Goal: Transaction & Acquisition: Purchase product/service

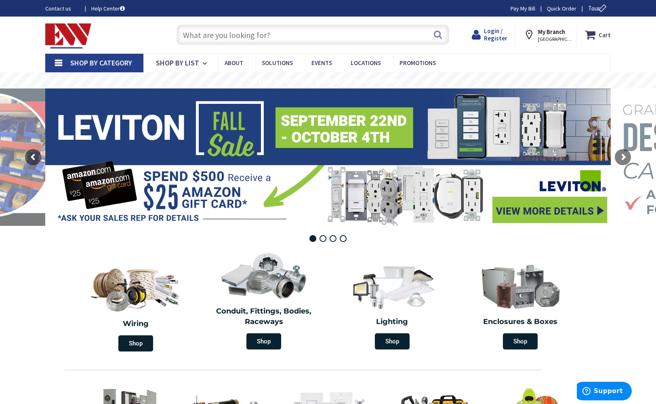
click at [498, 30] on span "Login / Register" at bounding box center [495, 34] width 23 height 15
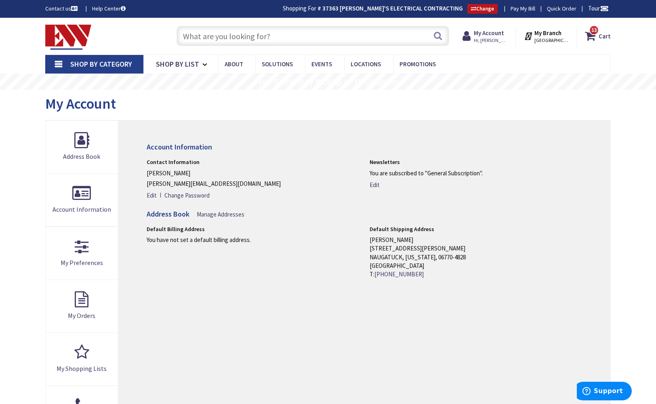
click at [366, 38] on input "text" at bounding box center [313, 36] width 273 height 20
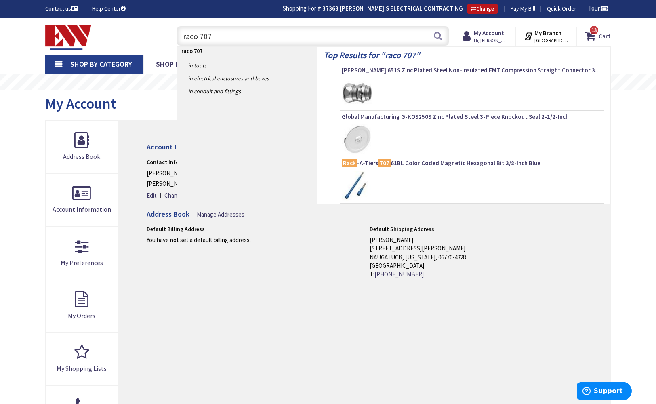
type input "raco 707\"
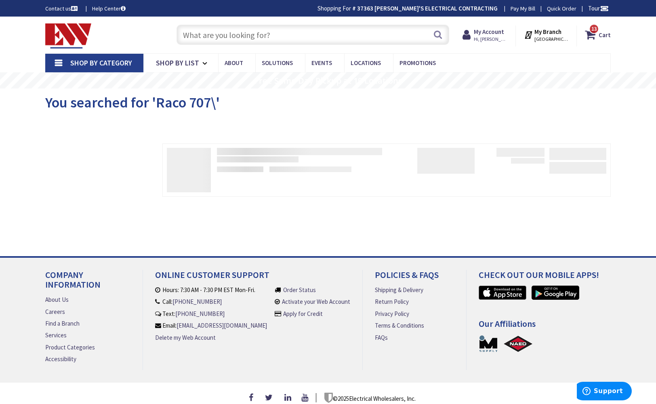
click at [278, 33] on input "text" at bounding box center [313, 35] width 273 height 20
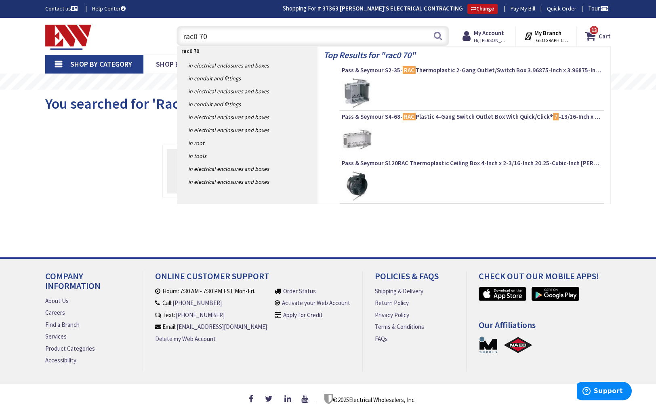
type input "rac0 707"
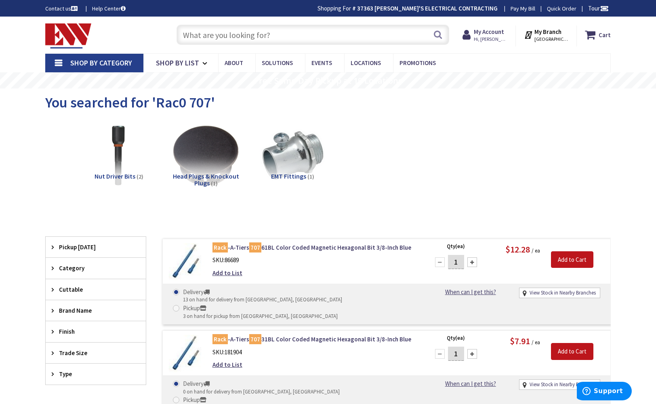
click at [279, 36] on input "text" at bounding box center [313, 35] width 273 height 20
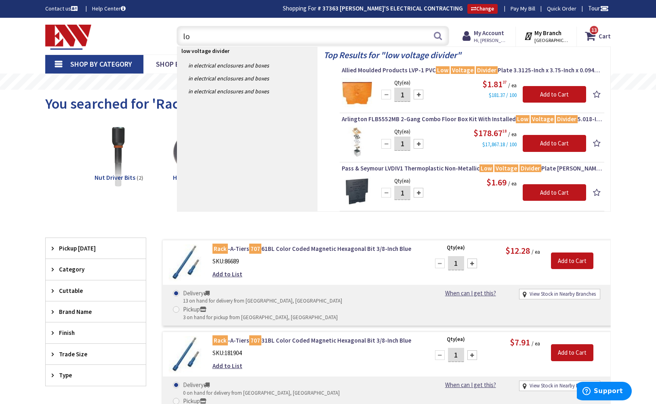
type input "l"
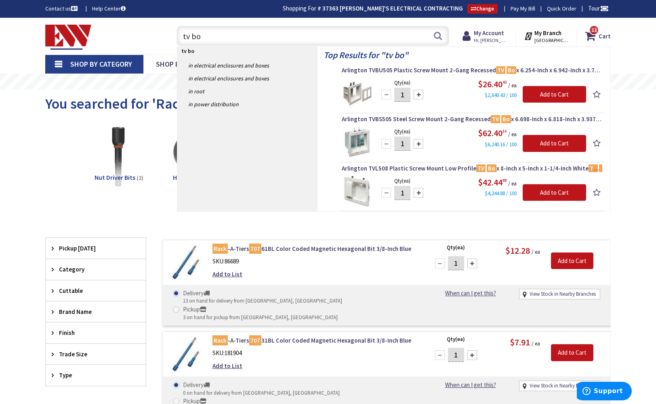
type input "tv box"
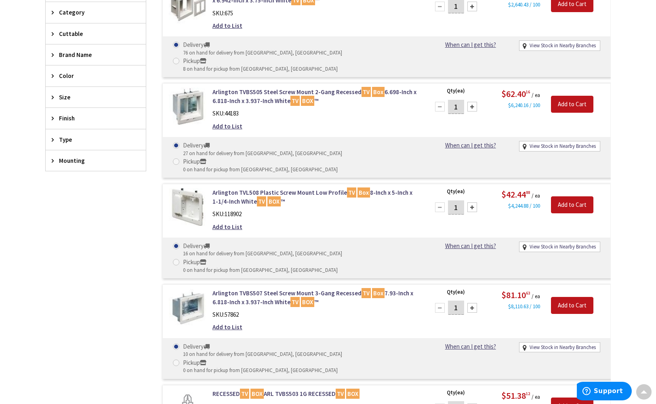
scroll to position [253, 0]
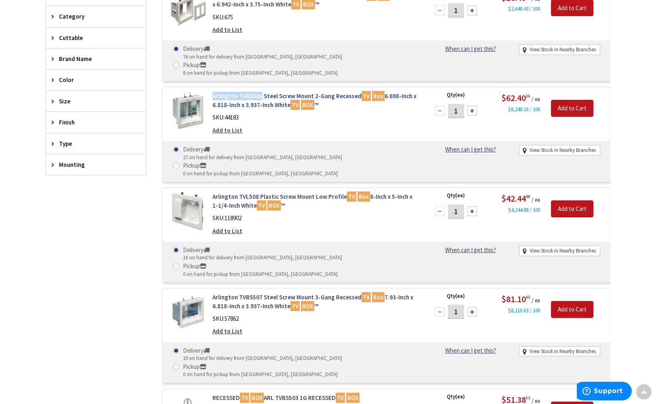
drag, startPoint x: 209, startPoint y: 78, endPoint x: 259, endPoint y: 80, distance: 50.2
click at [259, 92] on div "Arlington TVBS505 Steel Screw Mount 2-Gang Recessed TV Box 6.698-Inch x 6.818-I…" at bounding box center [316, 115] width 218 height 47
